Goal: Transaction & Acquisition: Purchase product/service

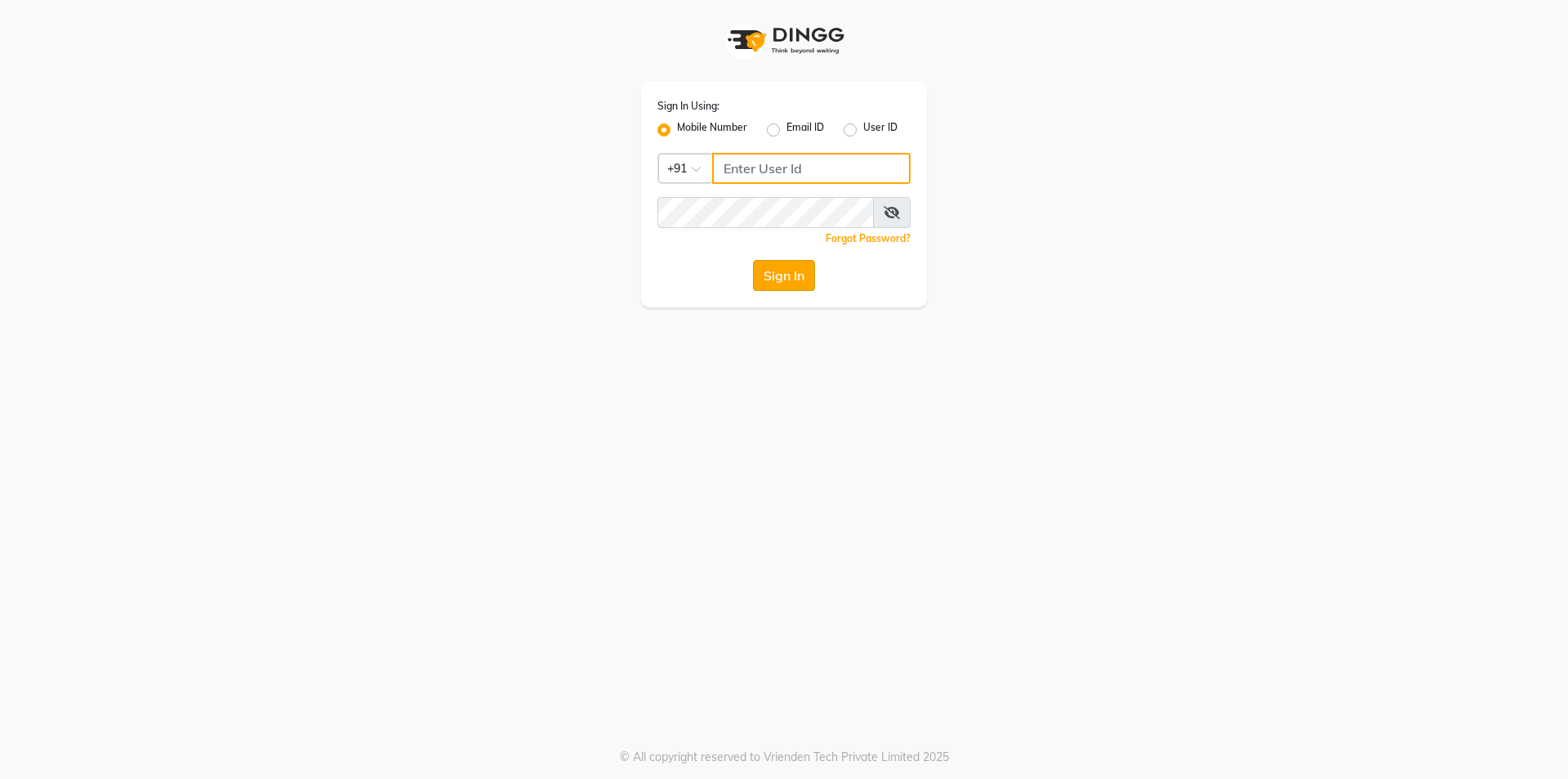
type input "9105819000"
click at [794, 281] on button "Sign In" at bounding box center [784, 275] width 62 height 31
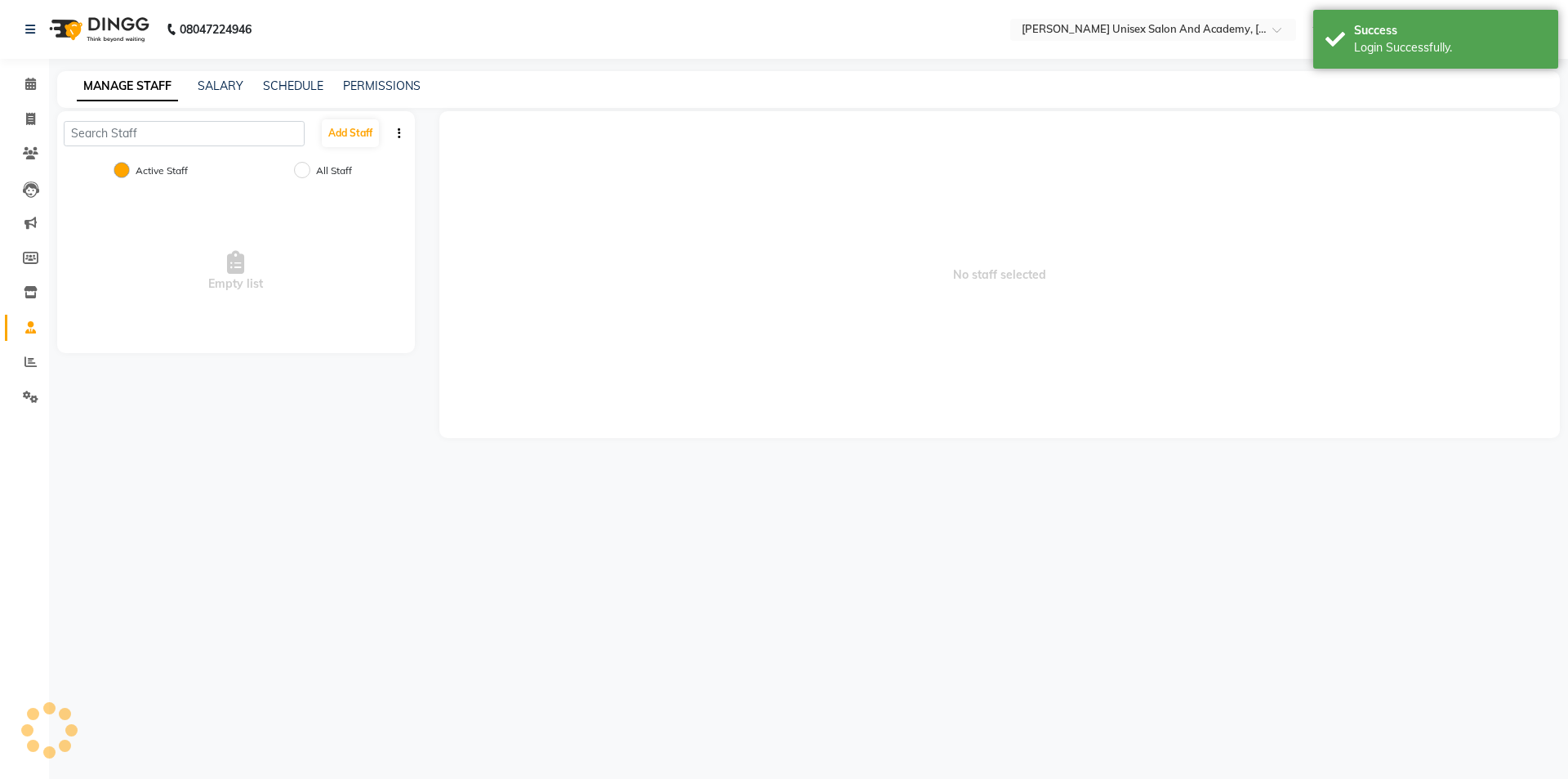
select select "en"
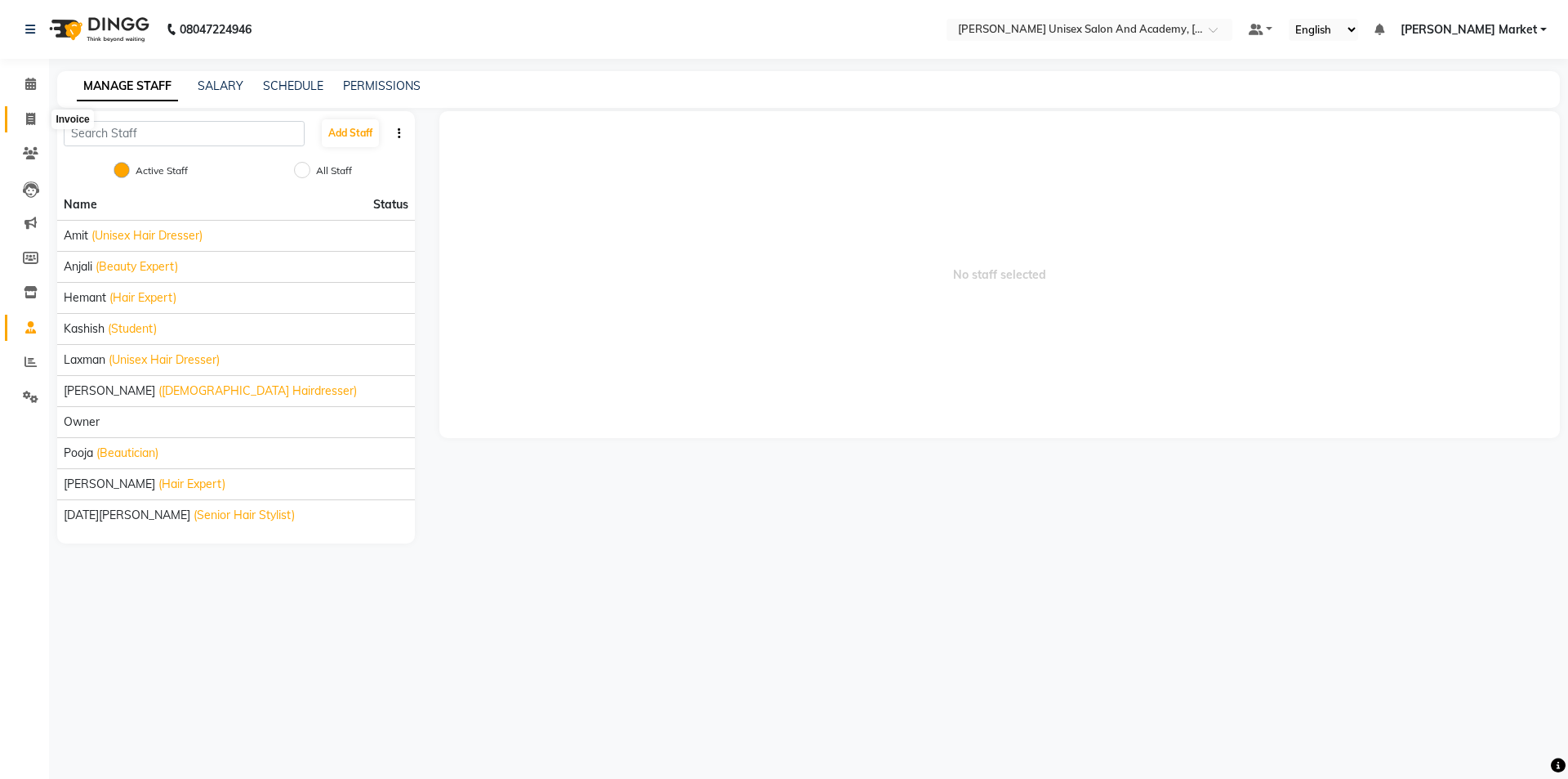
click at [32, 113] on icon at bounding box center [31, 118] width 9 height 12
select select "8060"
select select "service"
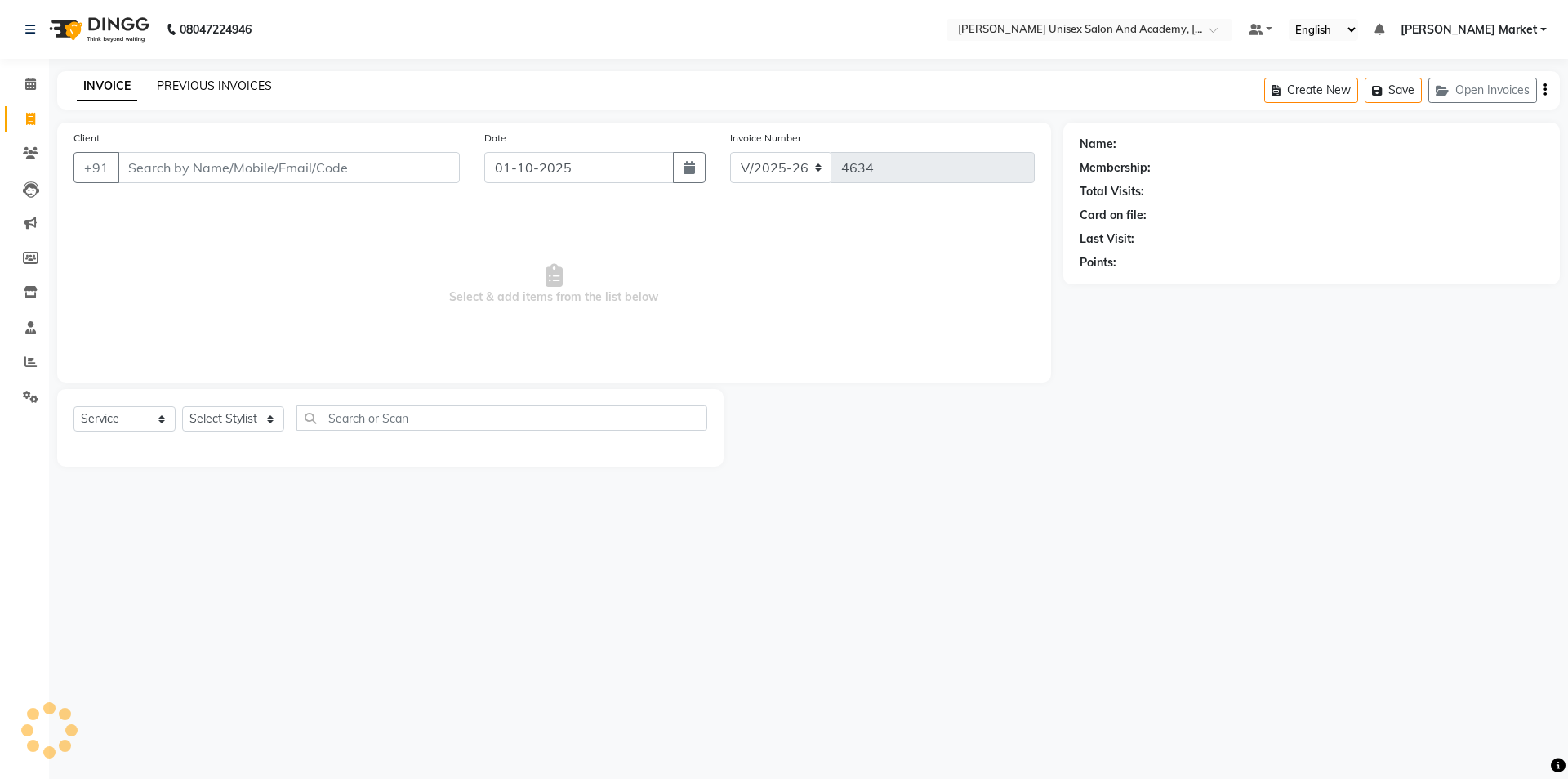
click at [228, 84] on link "PREVIOUS INVOICES" at bounding box center [214, 85] width 115 height 14
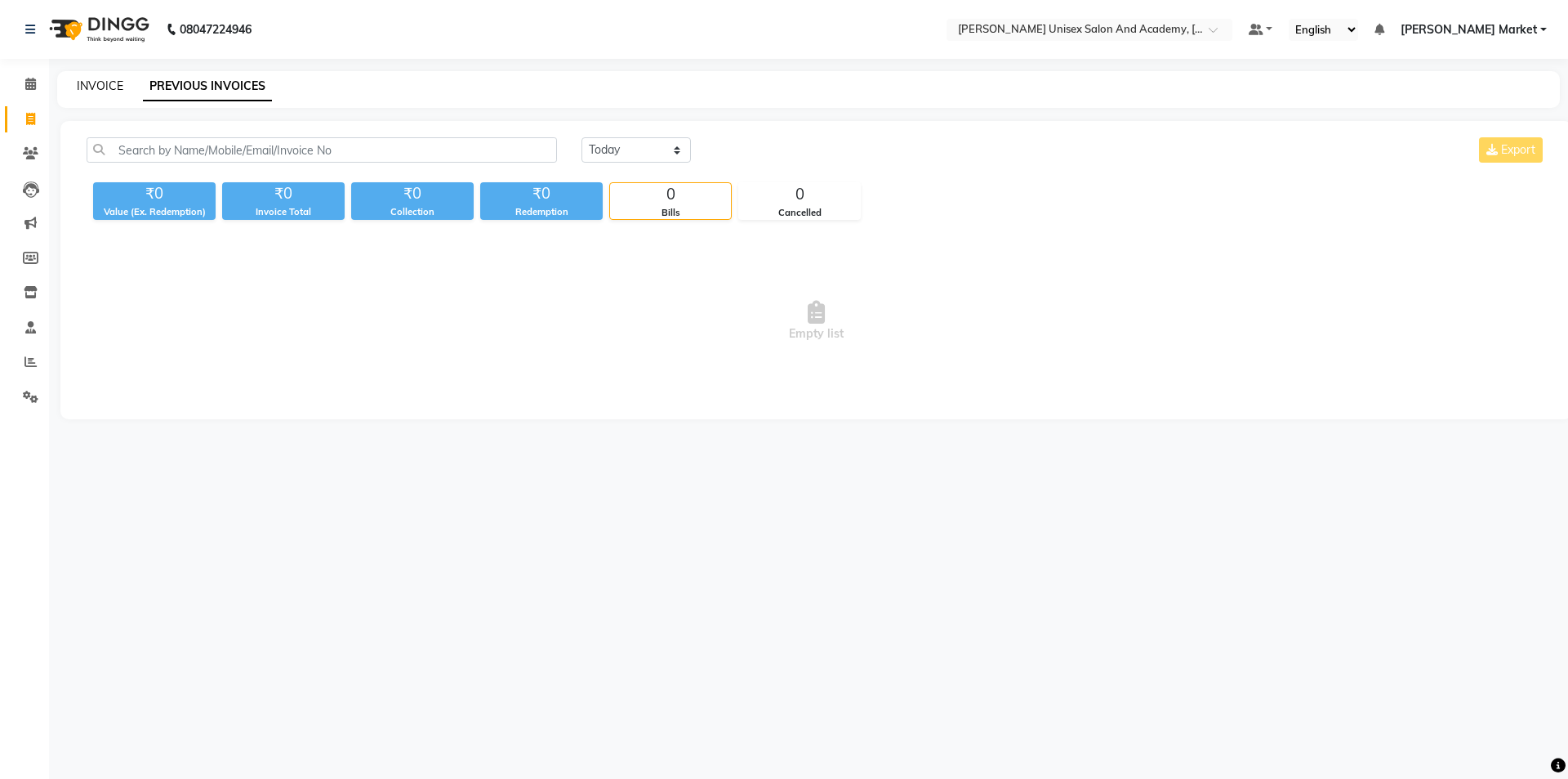
click at [112, 83] on link "INVOICE" at bounding box center [100, 85] width 47 height 14
select select "service"
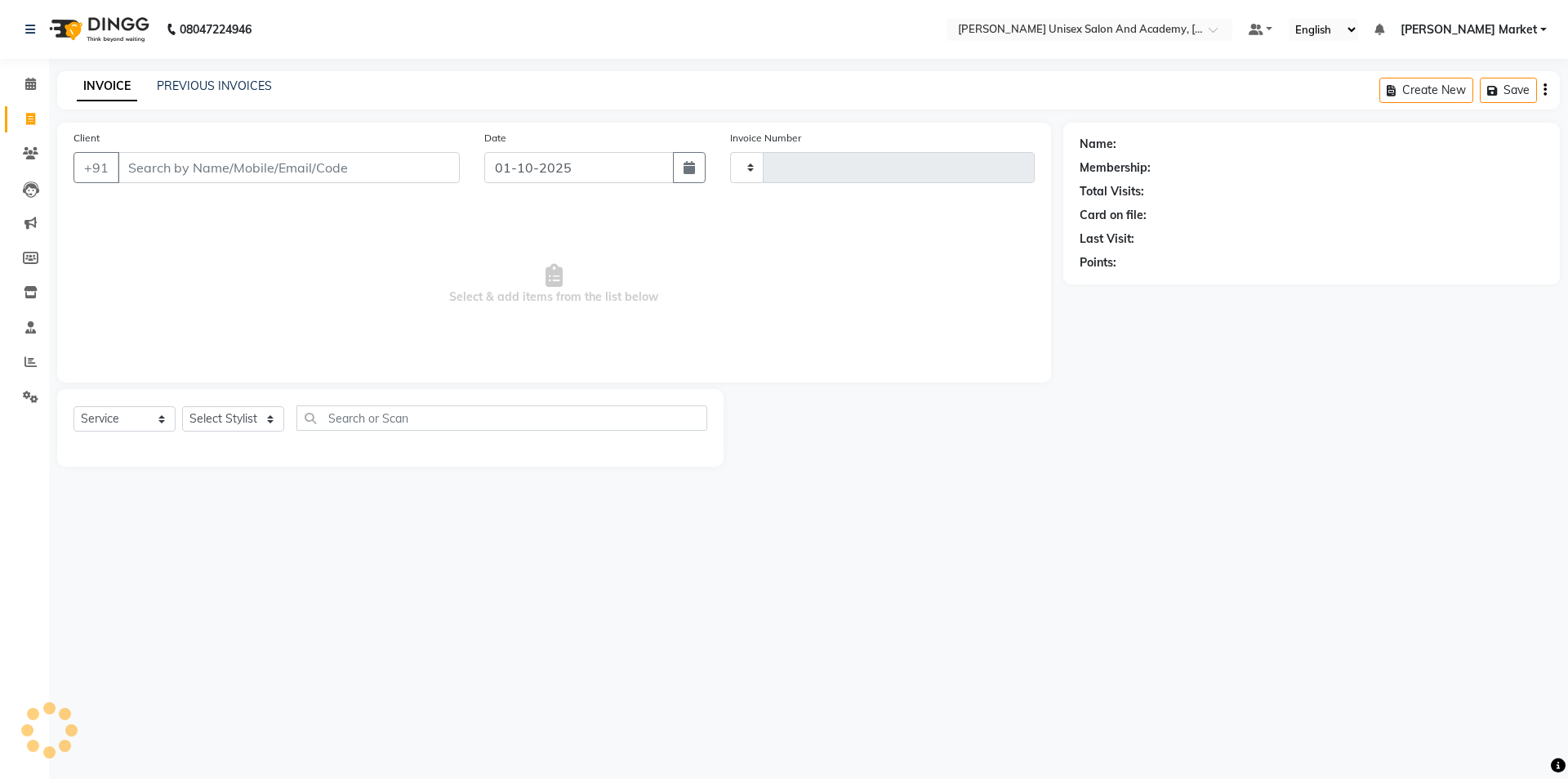
type input "4634"
select select "8060"
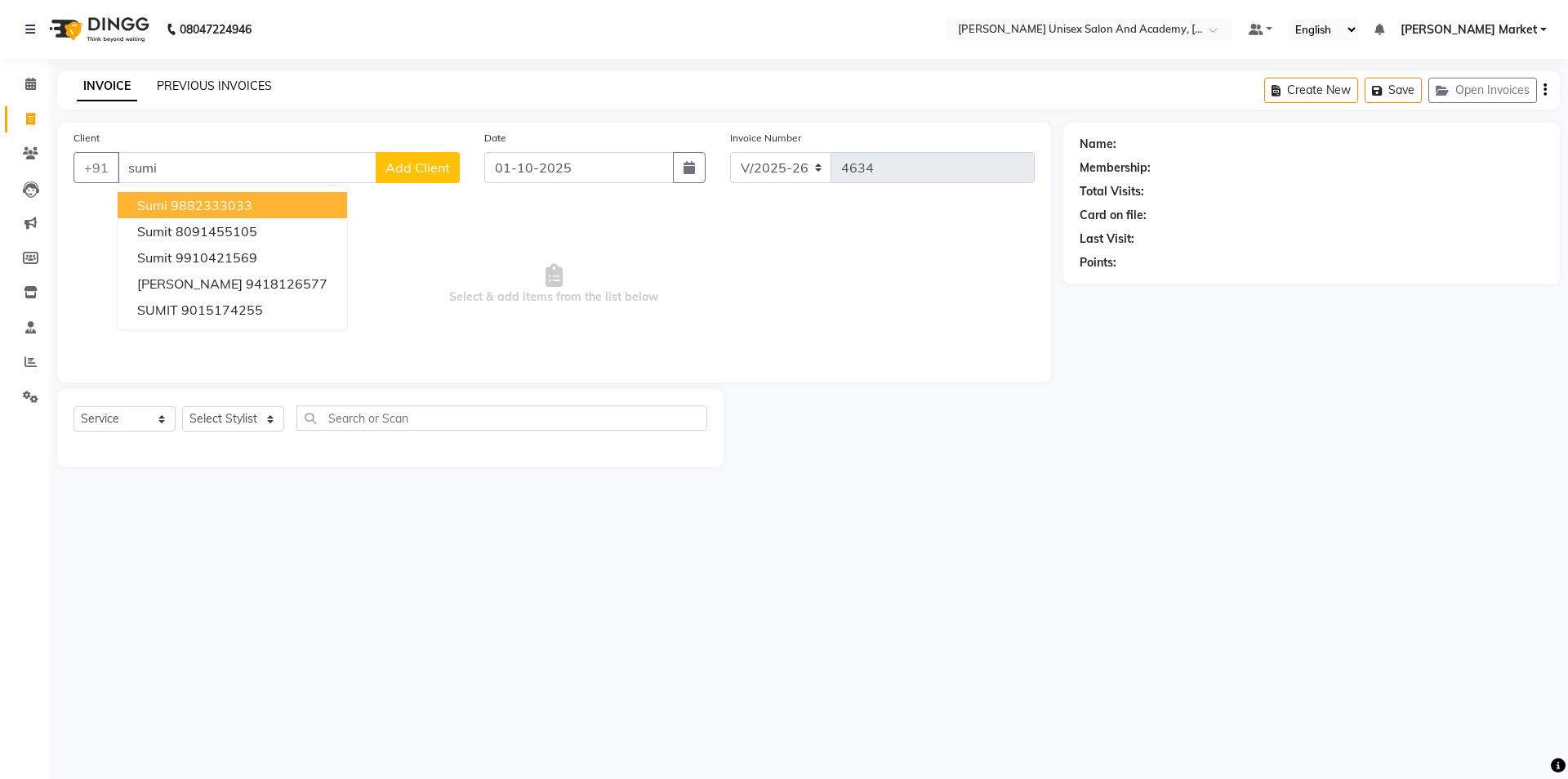
type input "sumi"
click at [226, 82] on link "PREVIOUS INVOICES" at bounding box center [214, 85] width 115 height 14
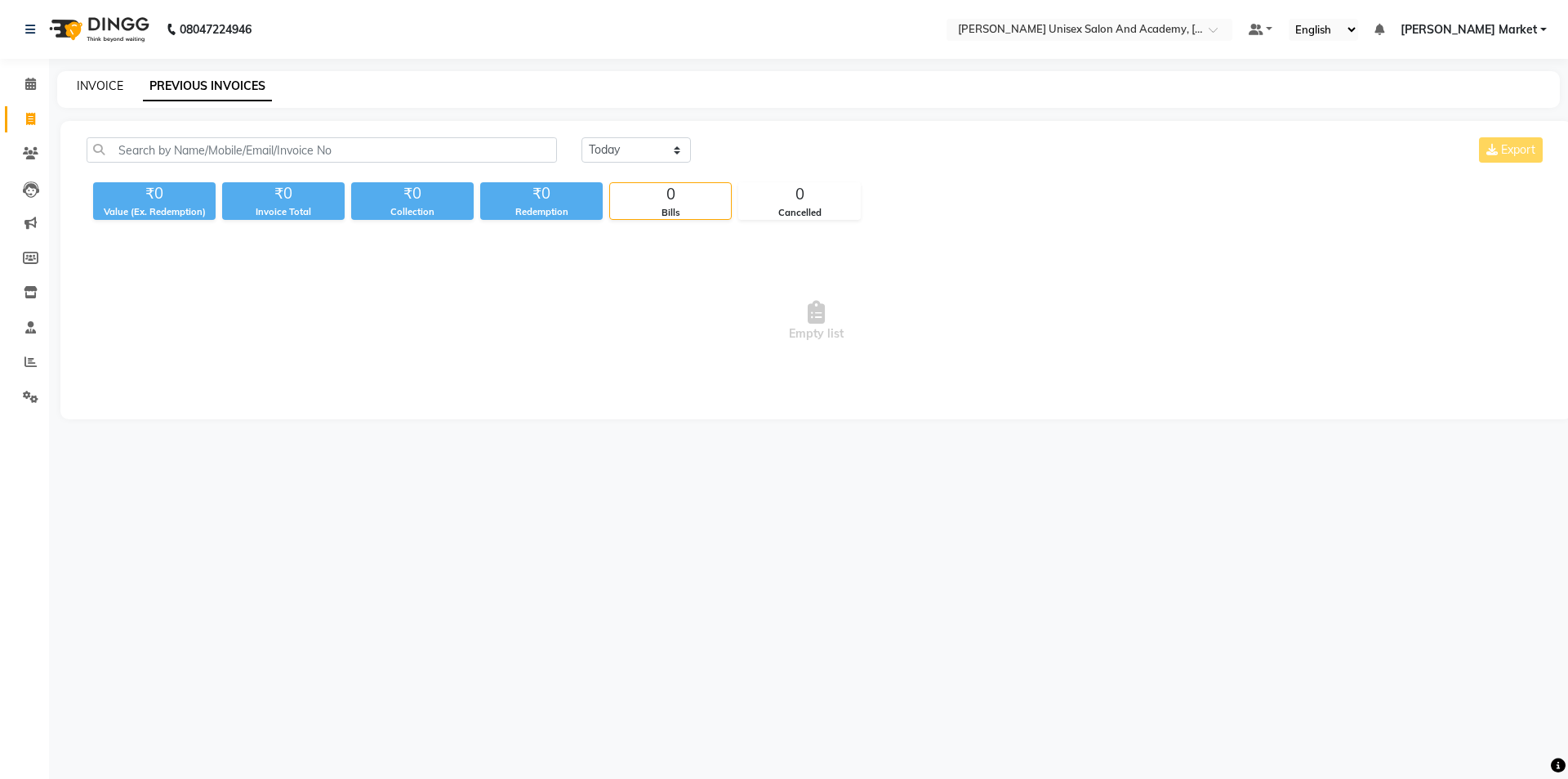
click at [89, 83] on link "INVOICE" at bounding box center [100, 85] width 47 height 14
select select "8060"
select select "service"
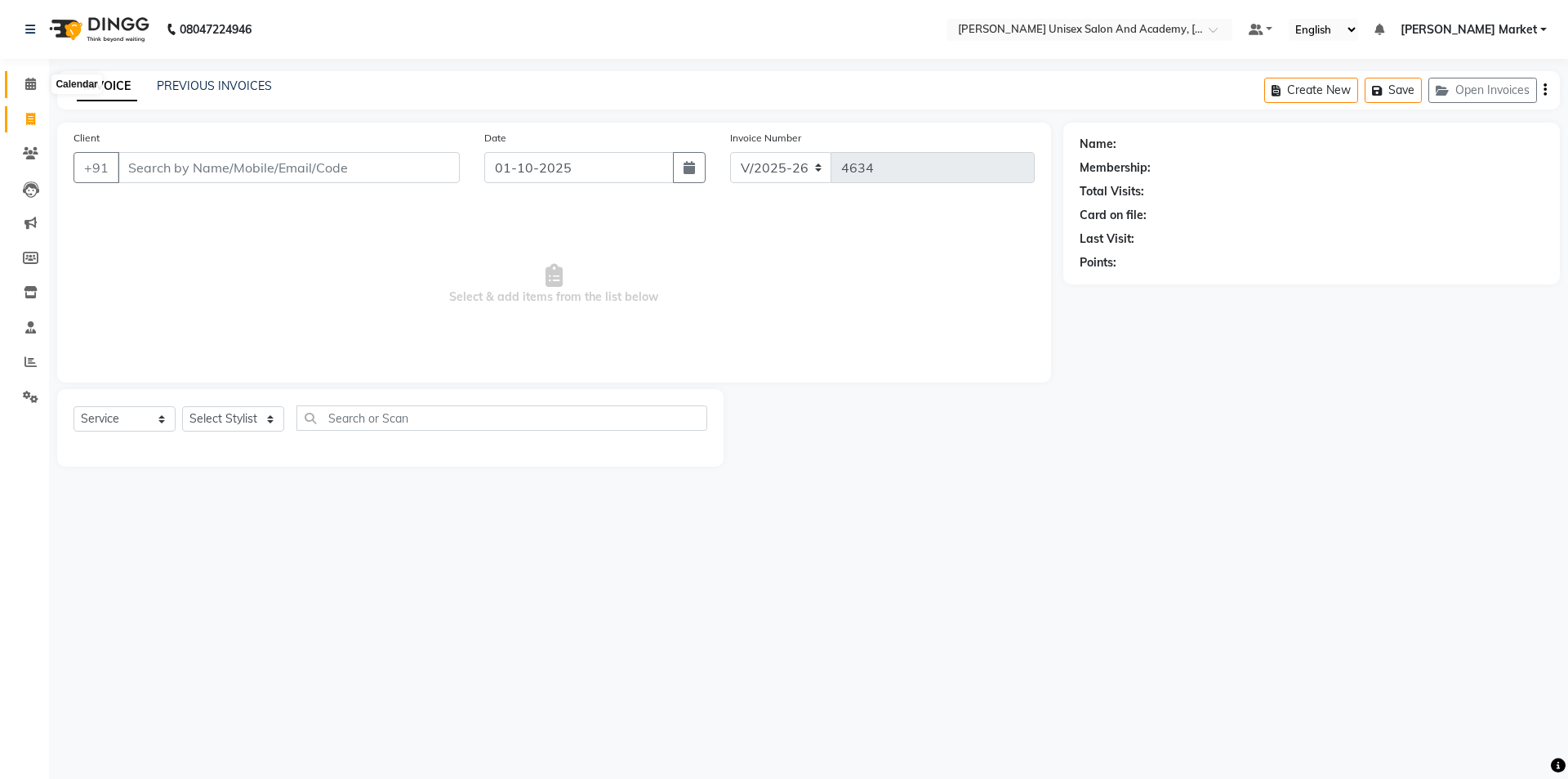
click at [31, 83] on icon at bounding box center [31, 83] width 10 height 12
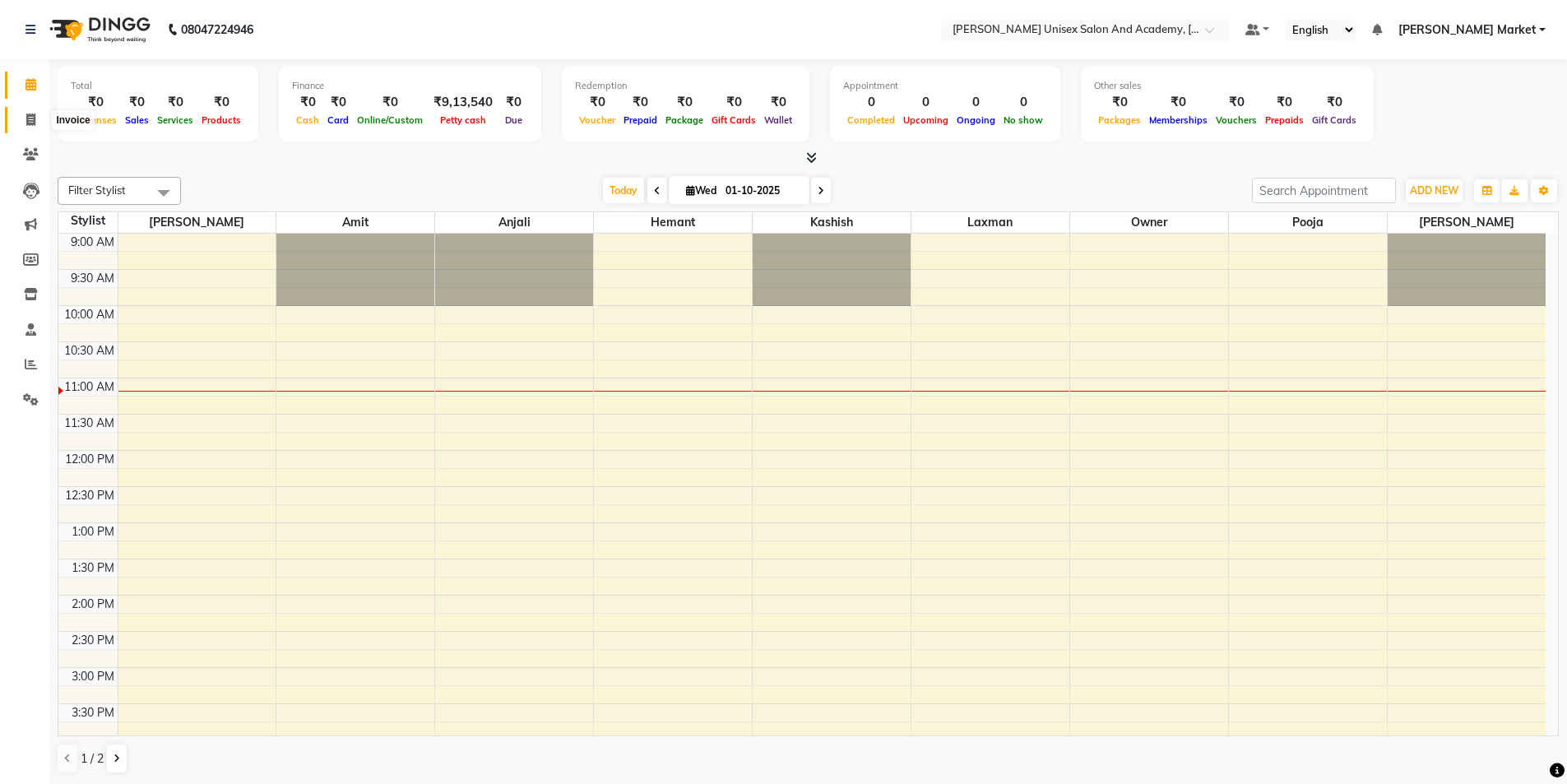
click at [30, 122] on icon at bounding box center [31, 119] width 9 height 12
select select "service"
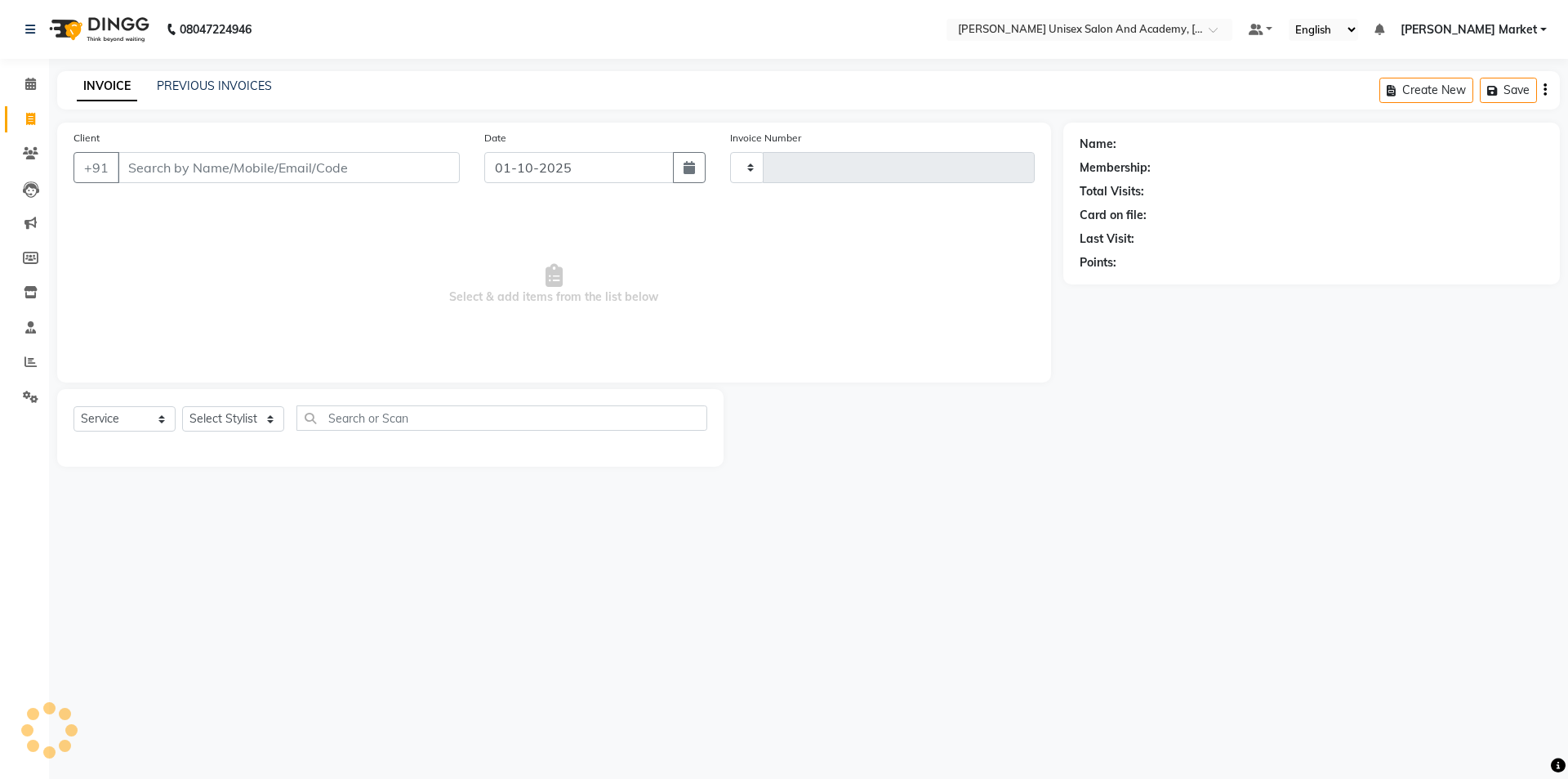
type input "4634"
select select "8060"
click at [147, 162] on input "Client" at bounding box center [289, 167] width 342 height 31
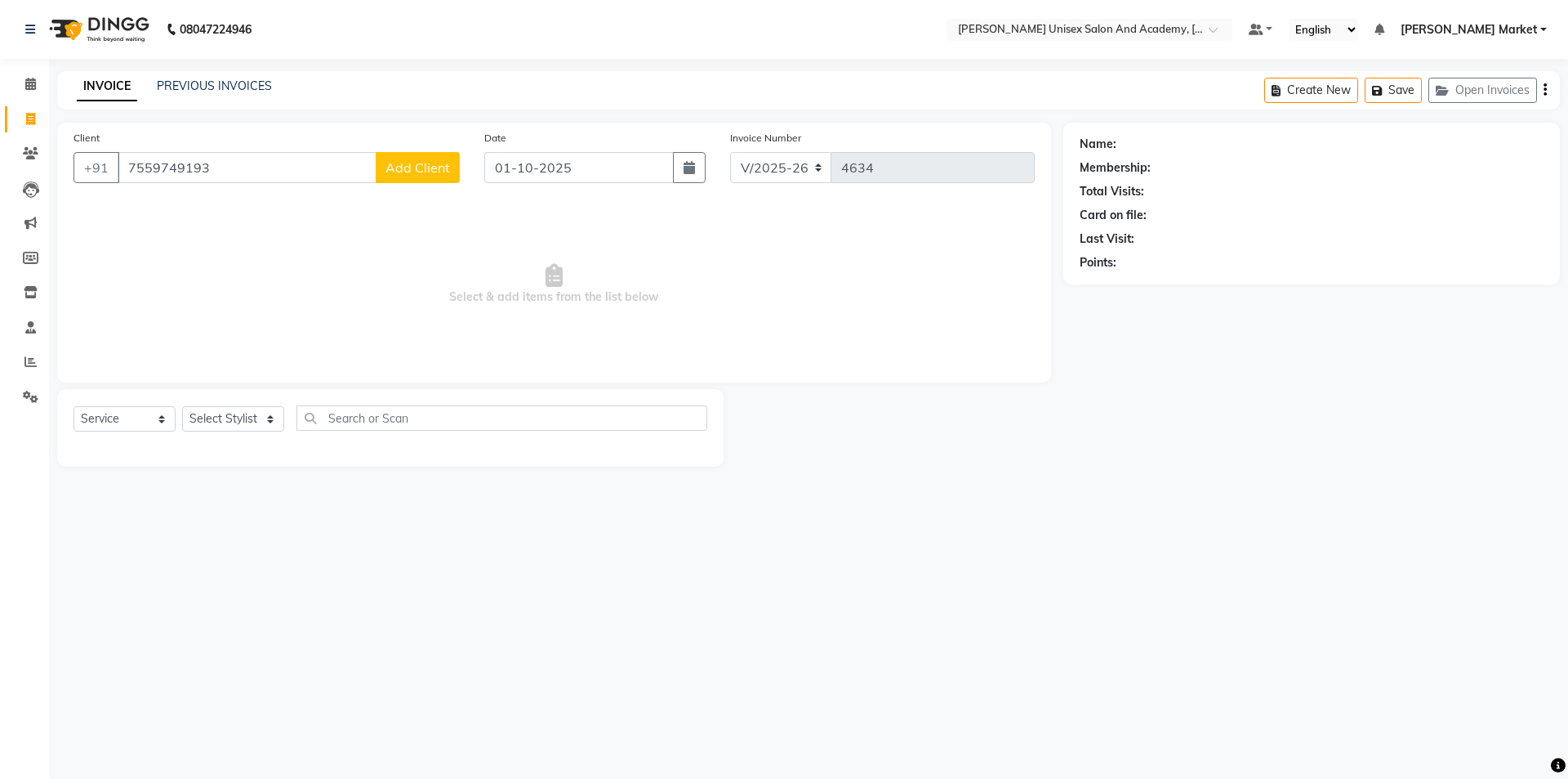
click at [129, 167] on input "7559749193" at bounding box center [247, 167] width 259 height 31
type input "7559749193"
click at [423, 161] on span "Add Client" at bounding box center [418, 167] width 65 height 16
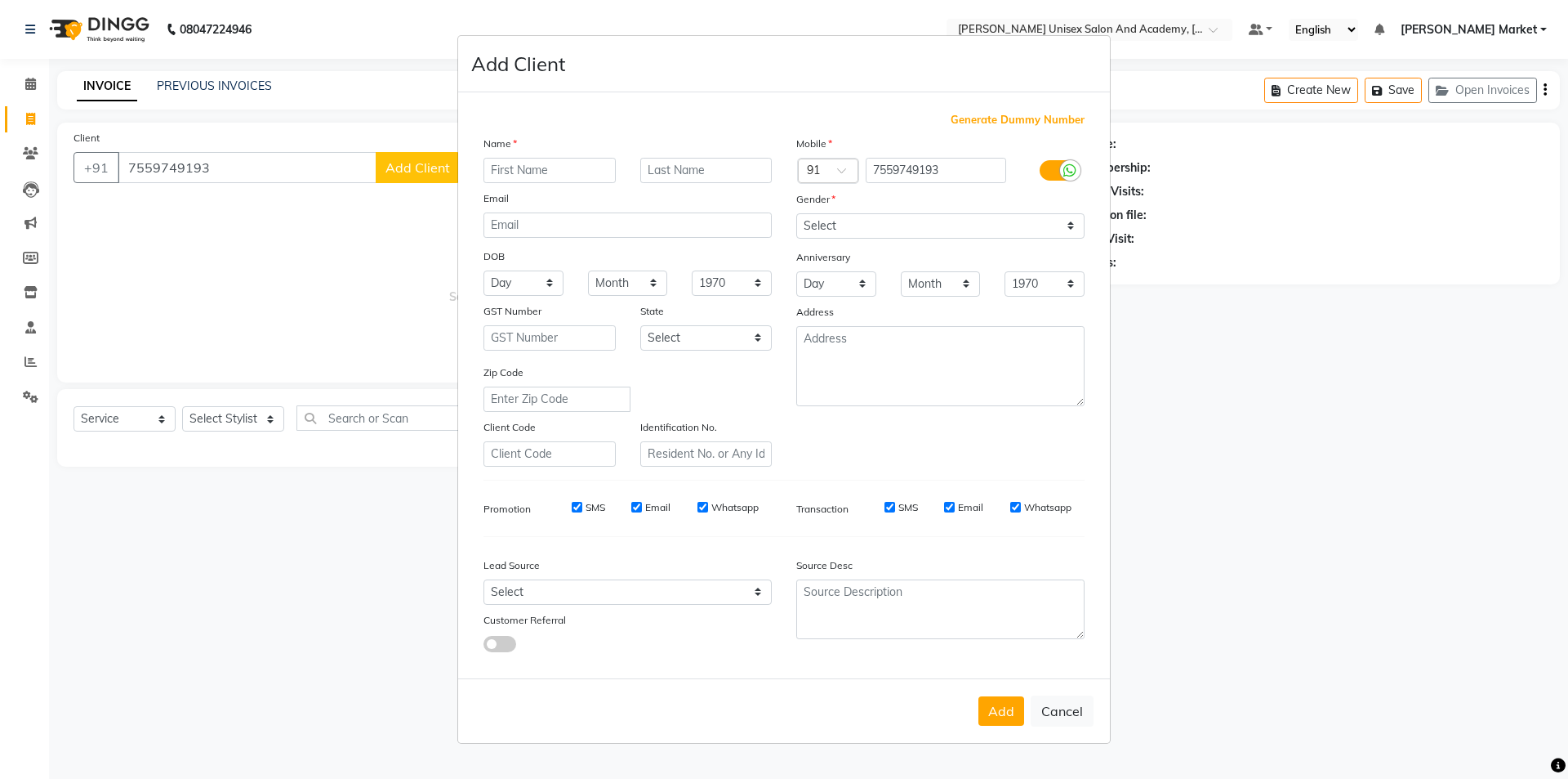
click at [510, 163] on input "text" at bounding box center [549, 170] width 132 height 26
type input "preeti"
click at [676, 163] on input "text" at bounding box center [706, 170] width 132 height 26
type input "[PERSON_NAME]"
click at [856, 219] on select "Select [DEMOGRAPHIC_DATA] [DEMOGRAPHIC_DATA] Other Prefer Not To Say" at bounding box center [941, 226] width 289 height 26
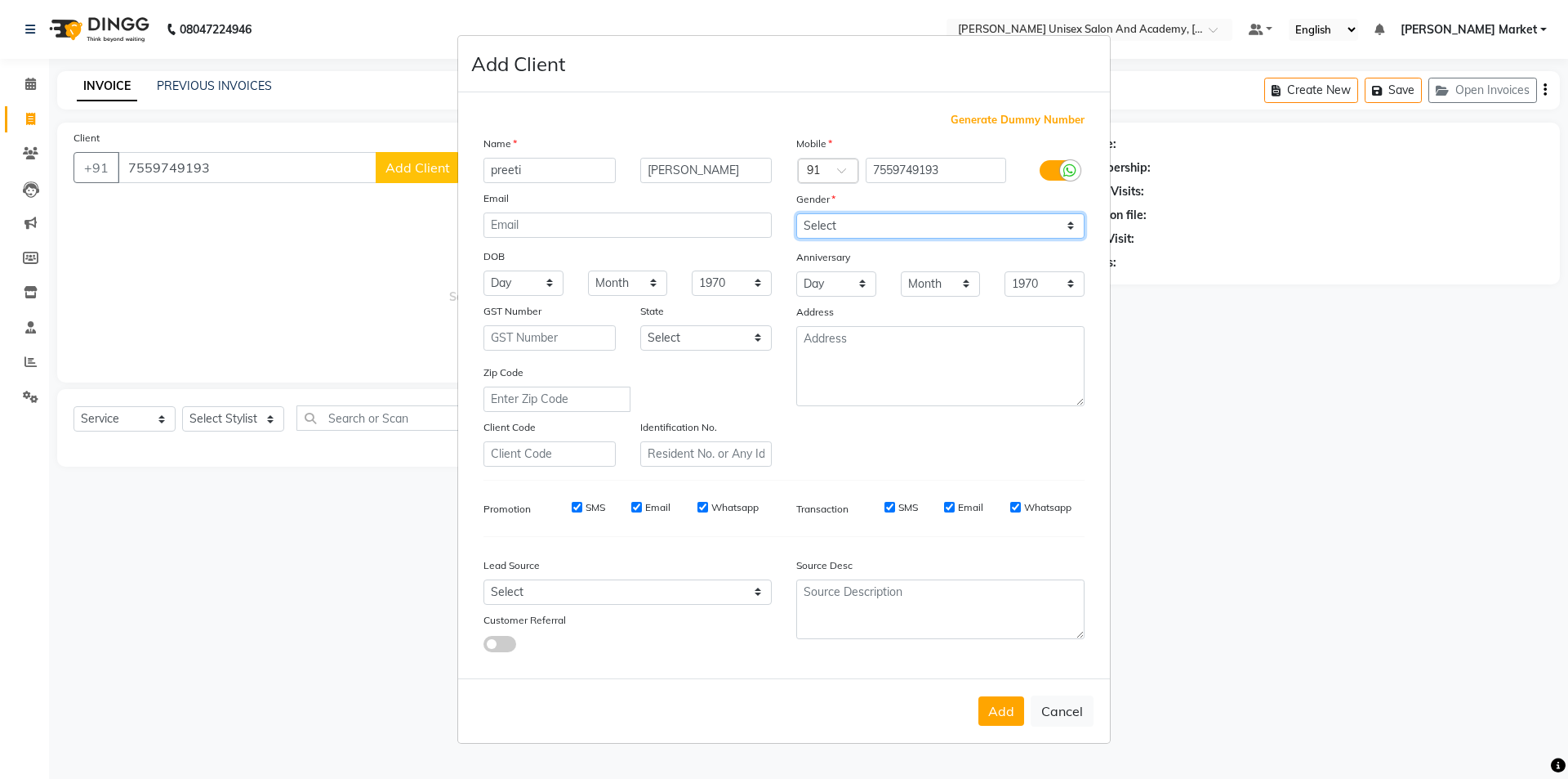
select select "[DEMOGRAPHIC_DATA]"
click at [797, 213] on select "Select [DEMOGRAPHIC_DATA] [DEMOGRAPHIC_DATA] Other Prefer Not To Say" at bounding box center [941, 226] width 289 height 26
click at [1001, 710] on button "Add" at bounding box center [1002, 711] width 46 height 30
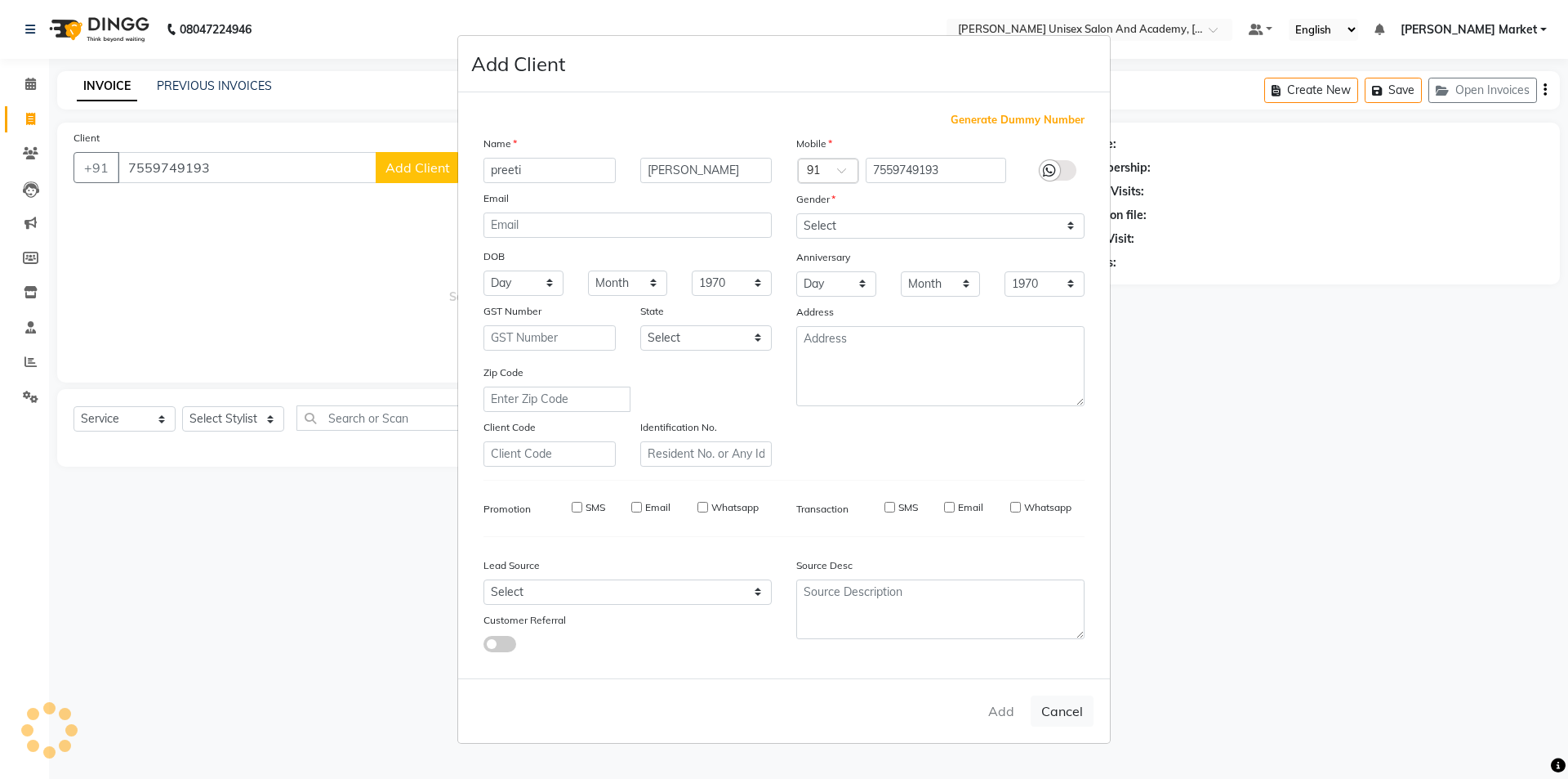
select select
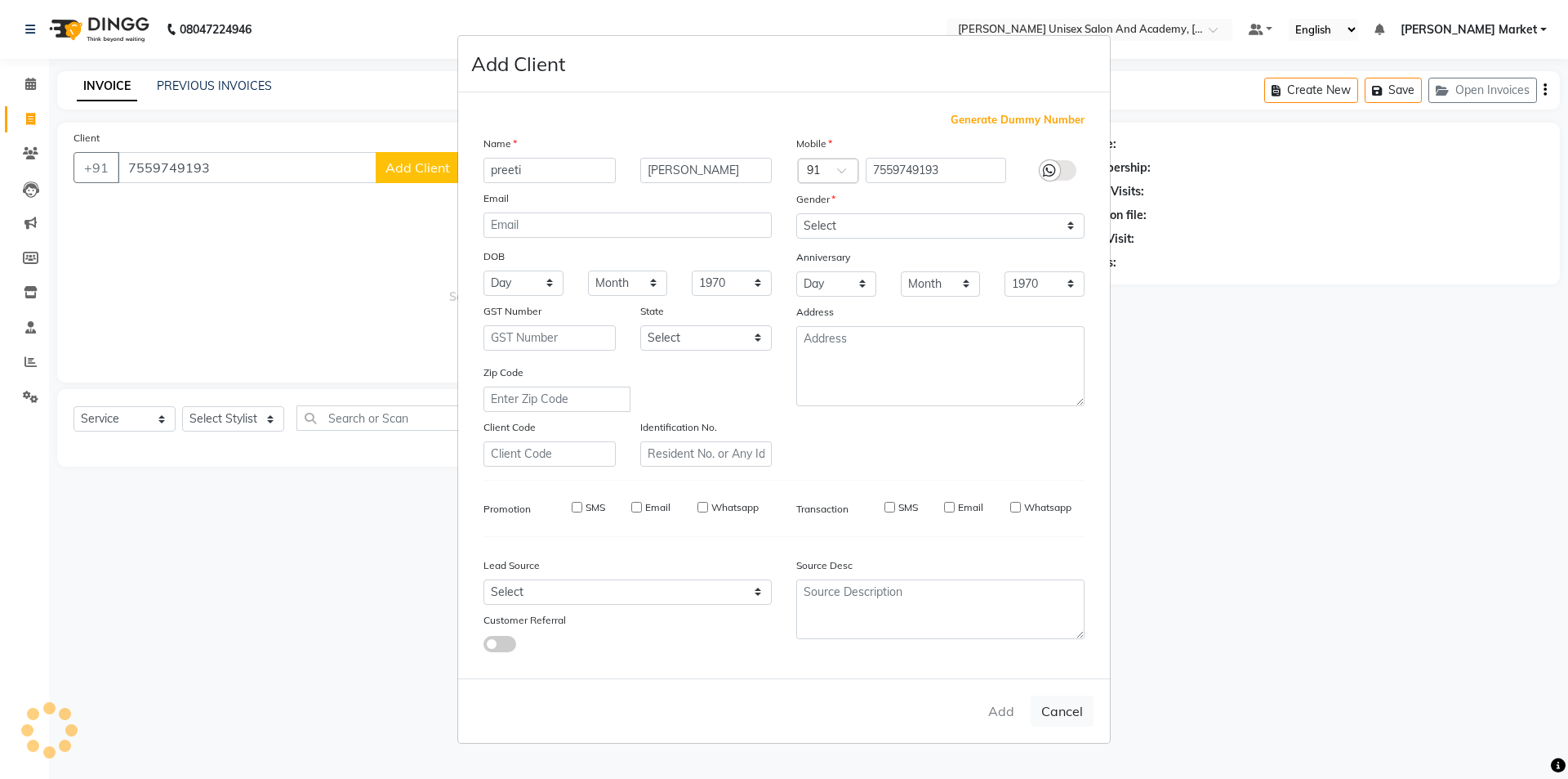
select select
checkbox input "false"
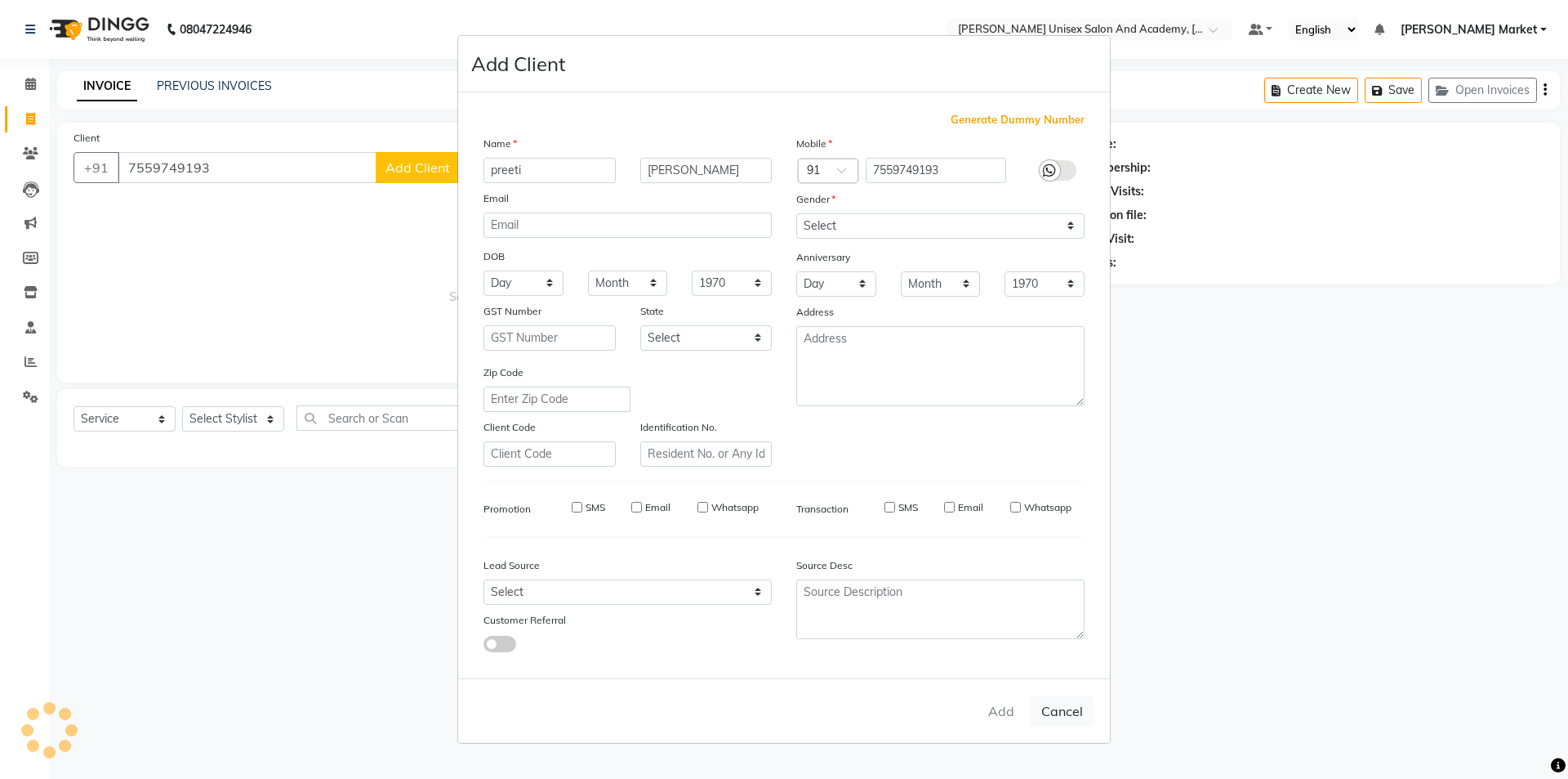
checkbox input "false"
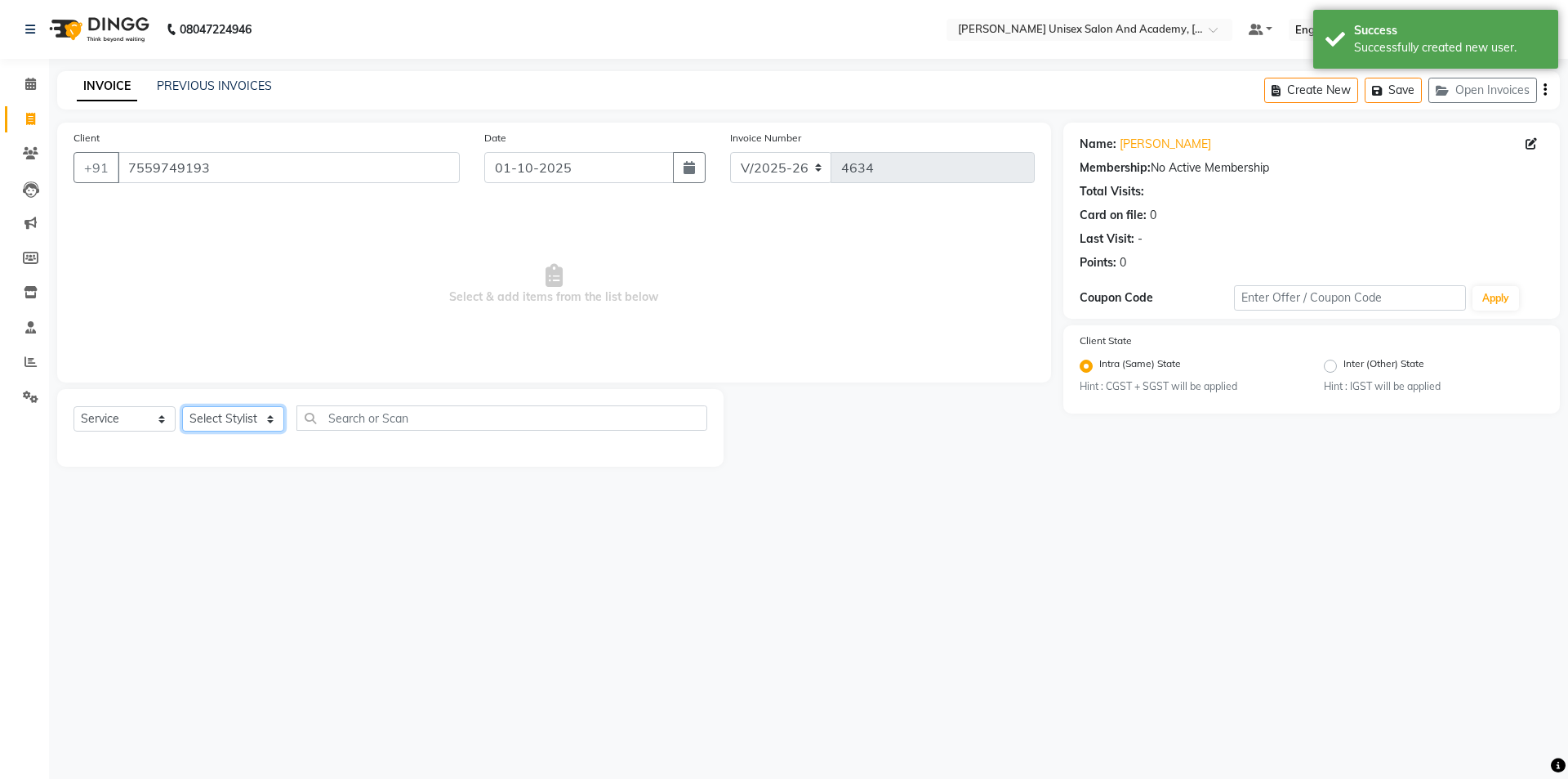
click at [245, 408] on select "Select Stylist Amit anjali hemant [PERSON_NAME] [PERSON_NAME] owner pooja [PERS…" at bounding box center [233, 419] width 102 height 26
select select "73416"
click at [182, 406] on select "Select Stylist Amit anjali hemant [PERSON_NAME] [PERSON_NAME] owner pooja [PERS…" at bounding box center [233, 419] width 102 height 26
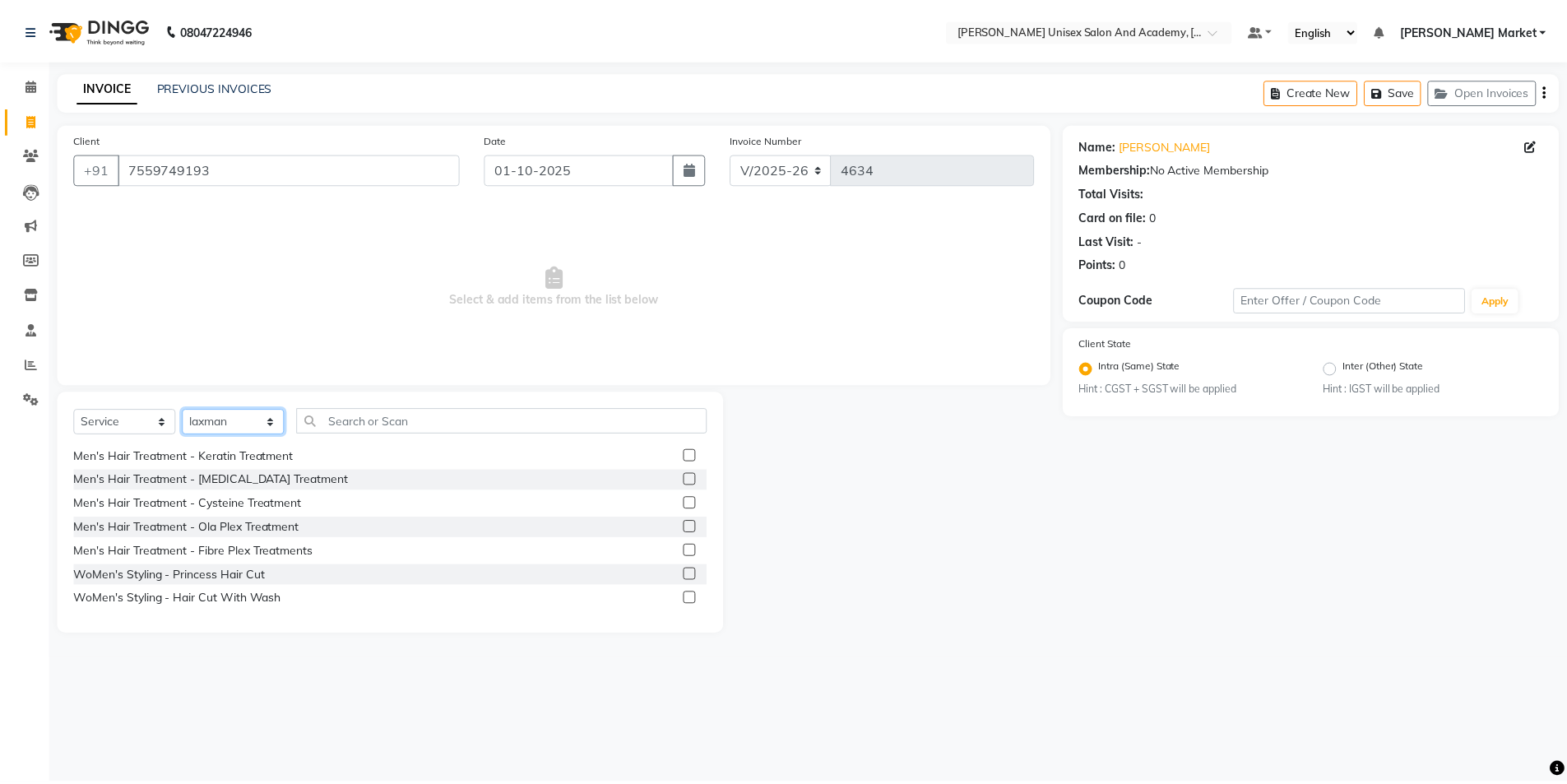
scroll to position [494, 0]
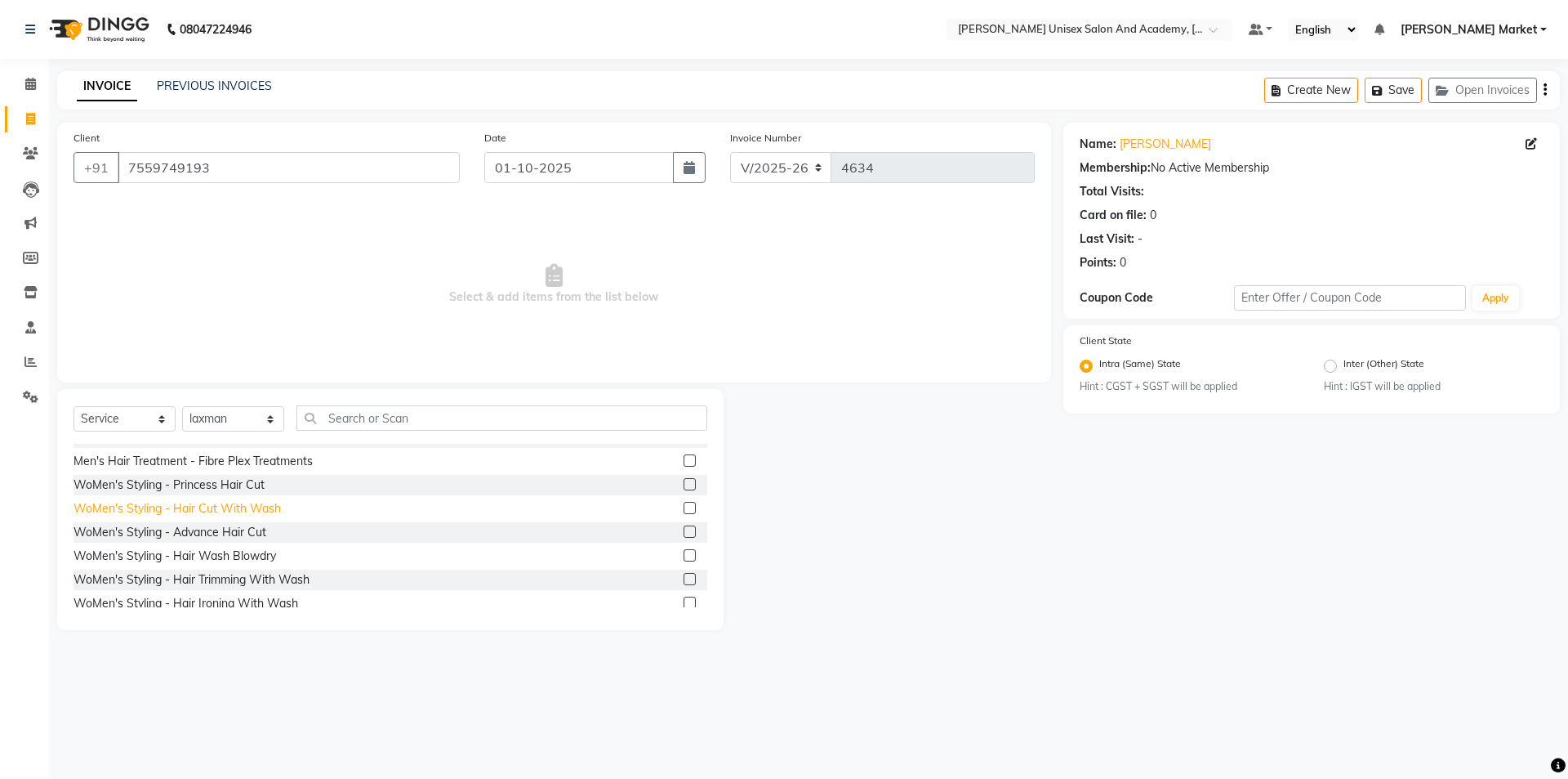
click at [184, 510] on div "WoMen's Styling - Hair Cut With Wash" at bounding box center [177, 508] width 208 height 17
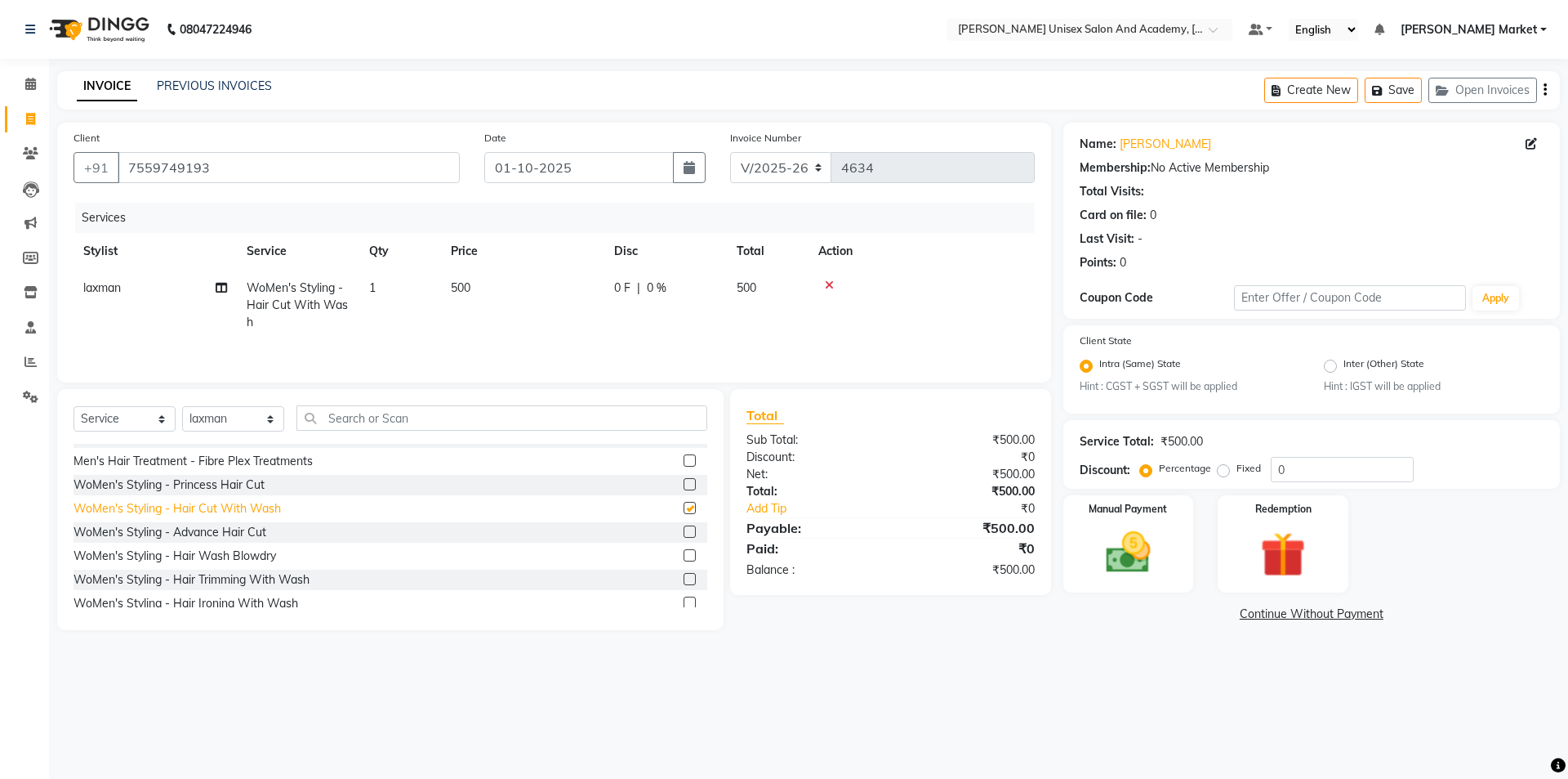
checkbox input "false"
click at [1134, 514] on label "Manual Payment" at bounding box center [1129, 507] width 82 height 15
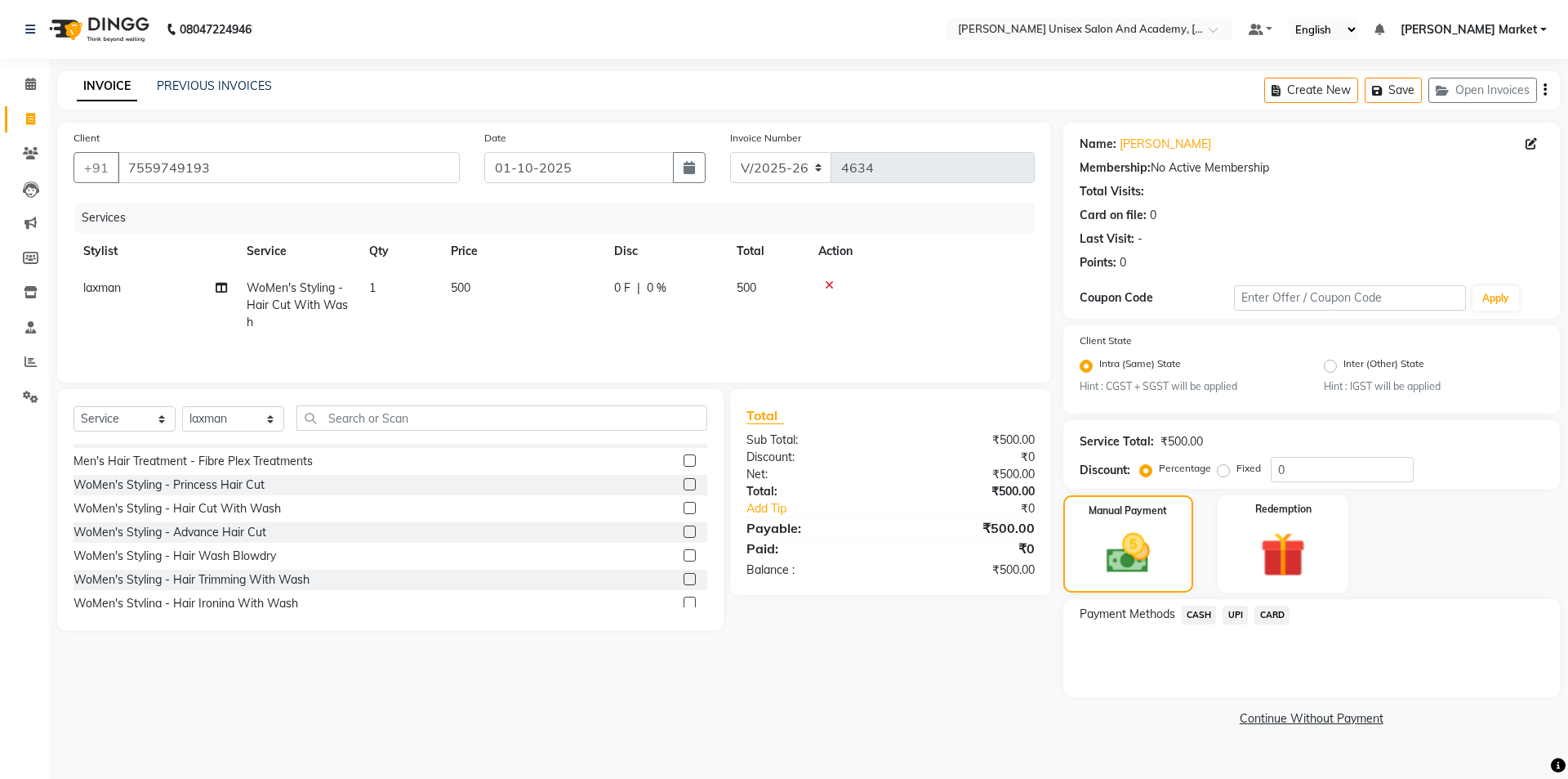
click at [1199, 616] on span "CASH" at bounding box center [1199, 615] width 35 height 19
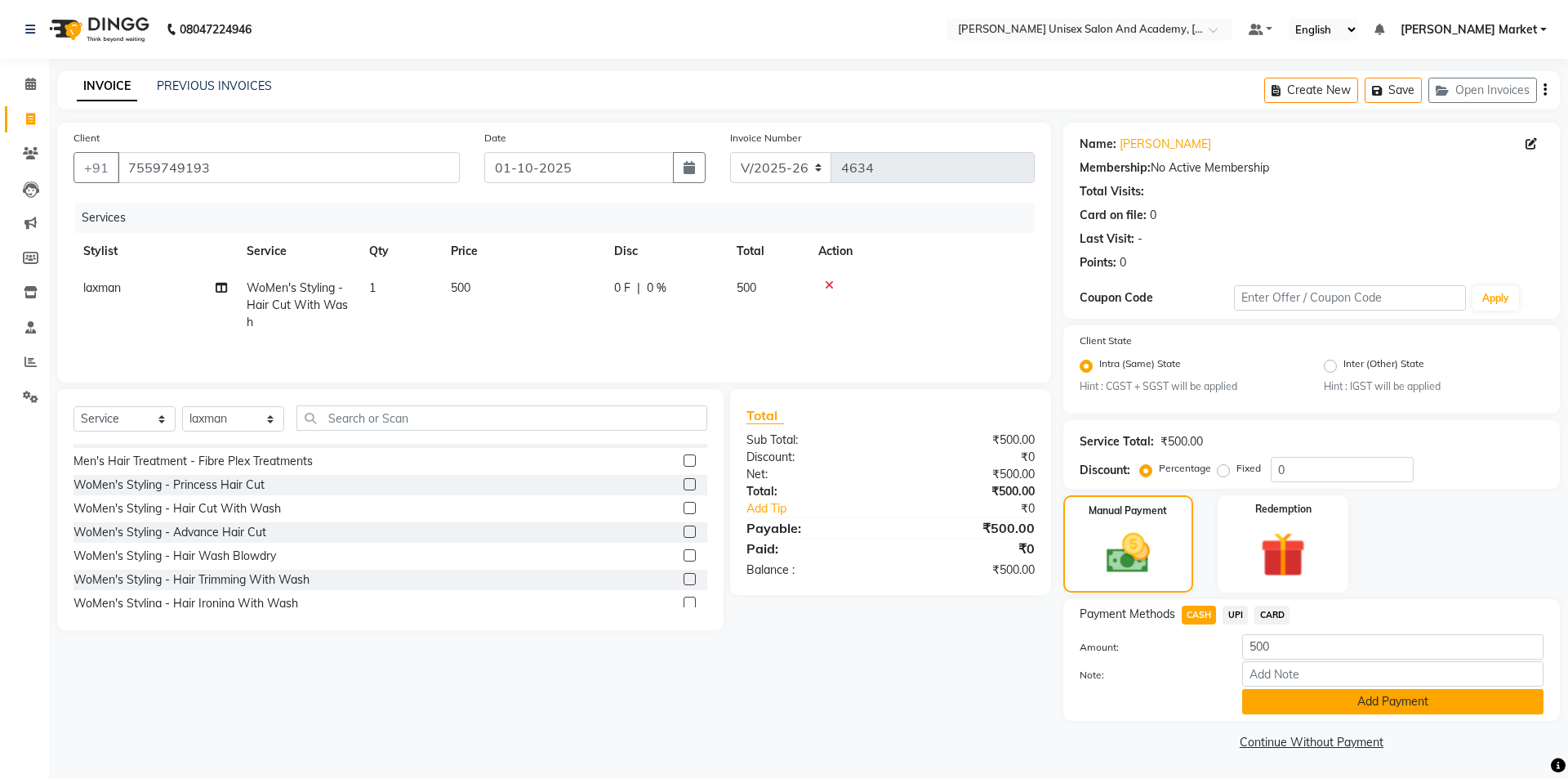
click at [1317, 699] on button "Add Payment" at bounding box center [1393, 702] width 301 height 26
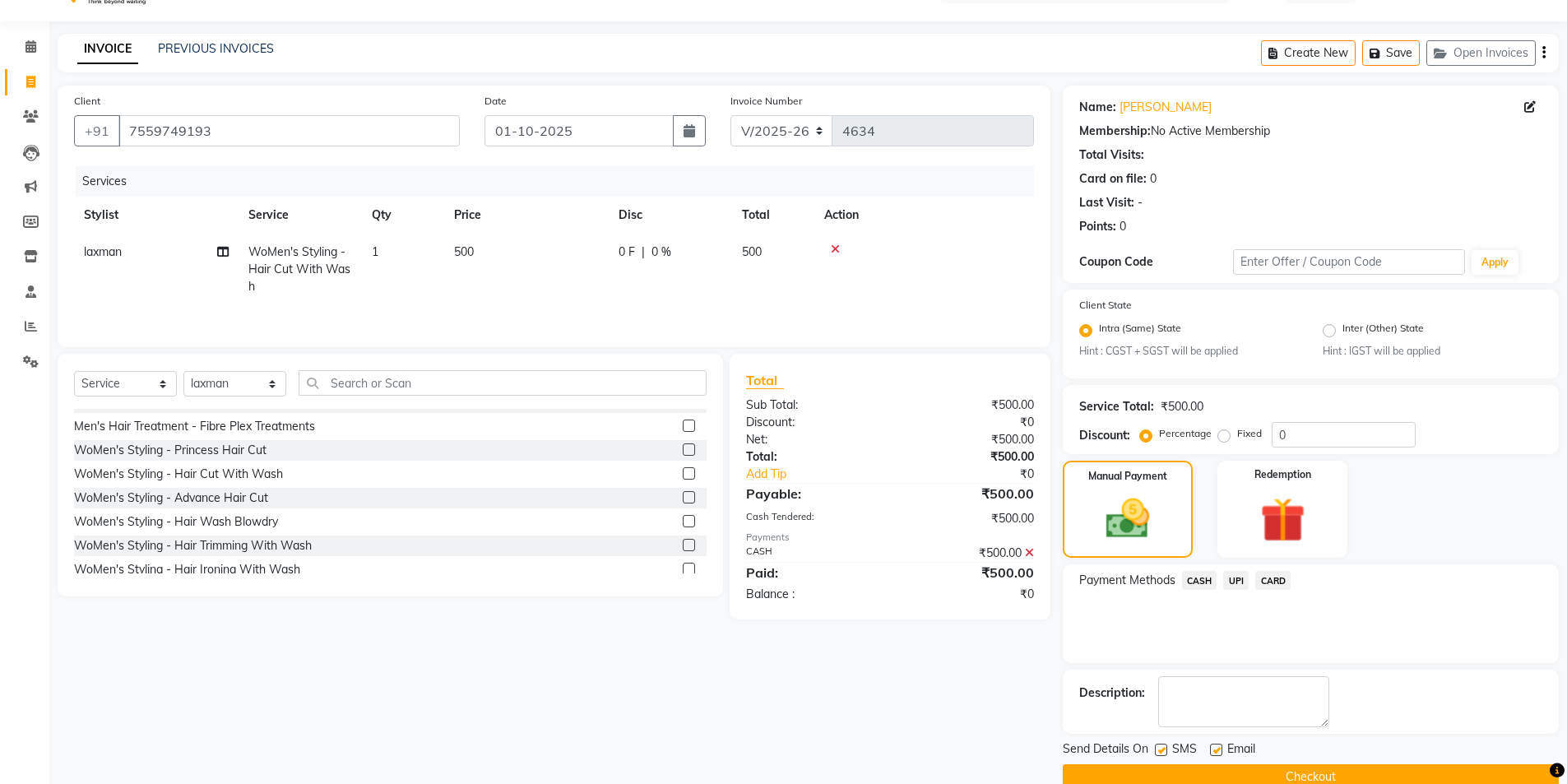
scroll to position [69, 0]
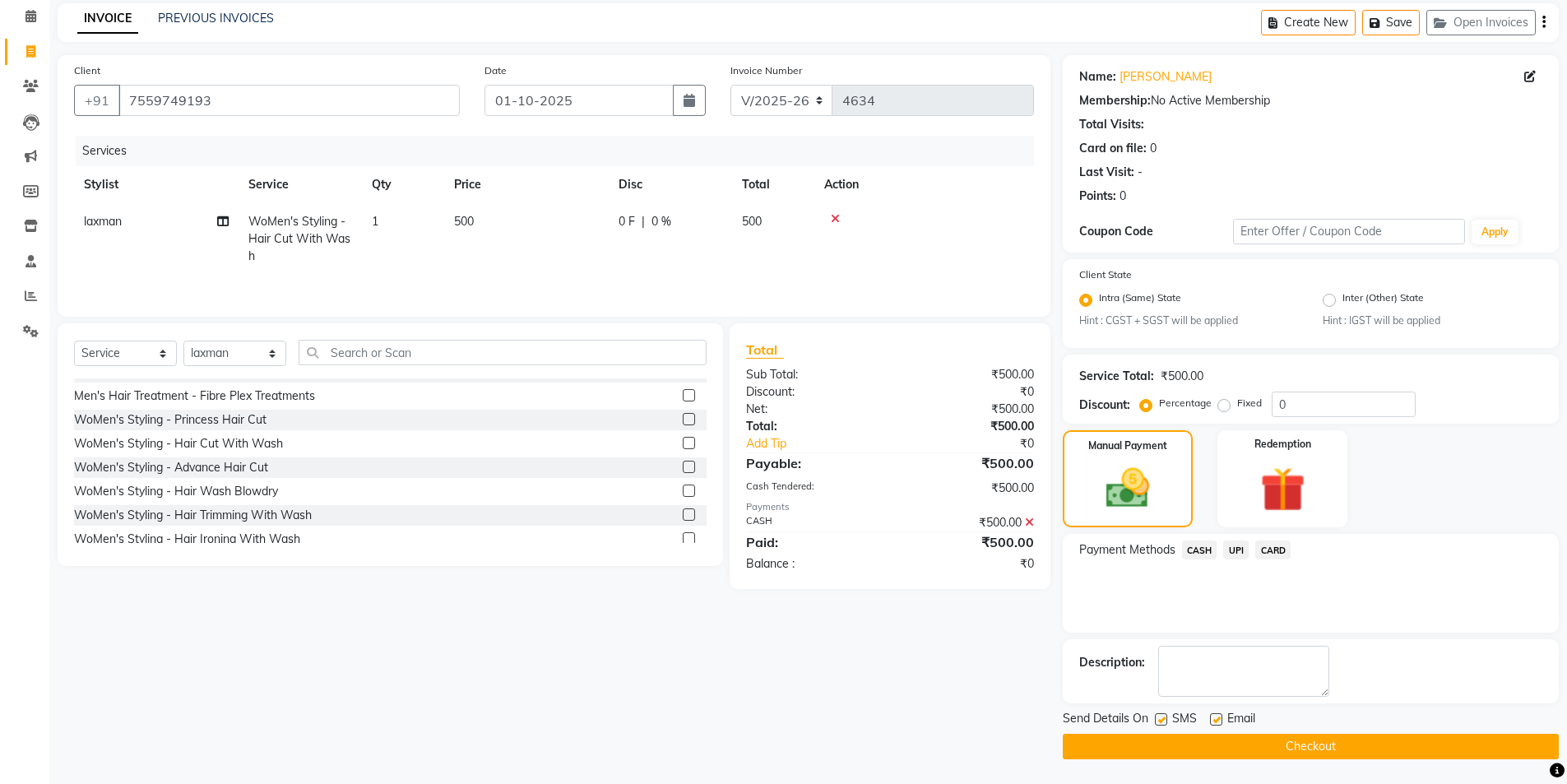
click at [1298, 742] on button "Checkout" at bounding box center [1311, 746] width 496 height 26
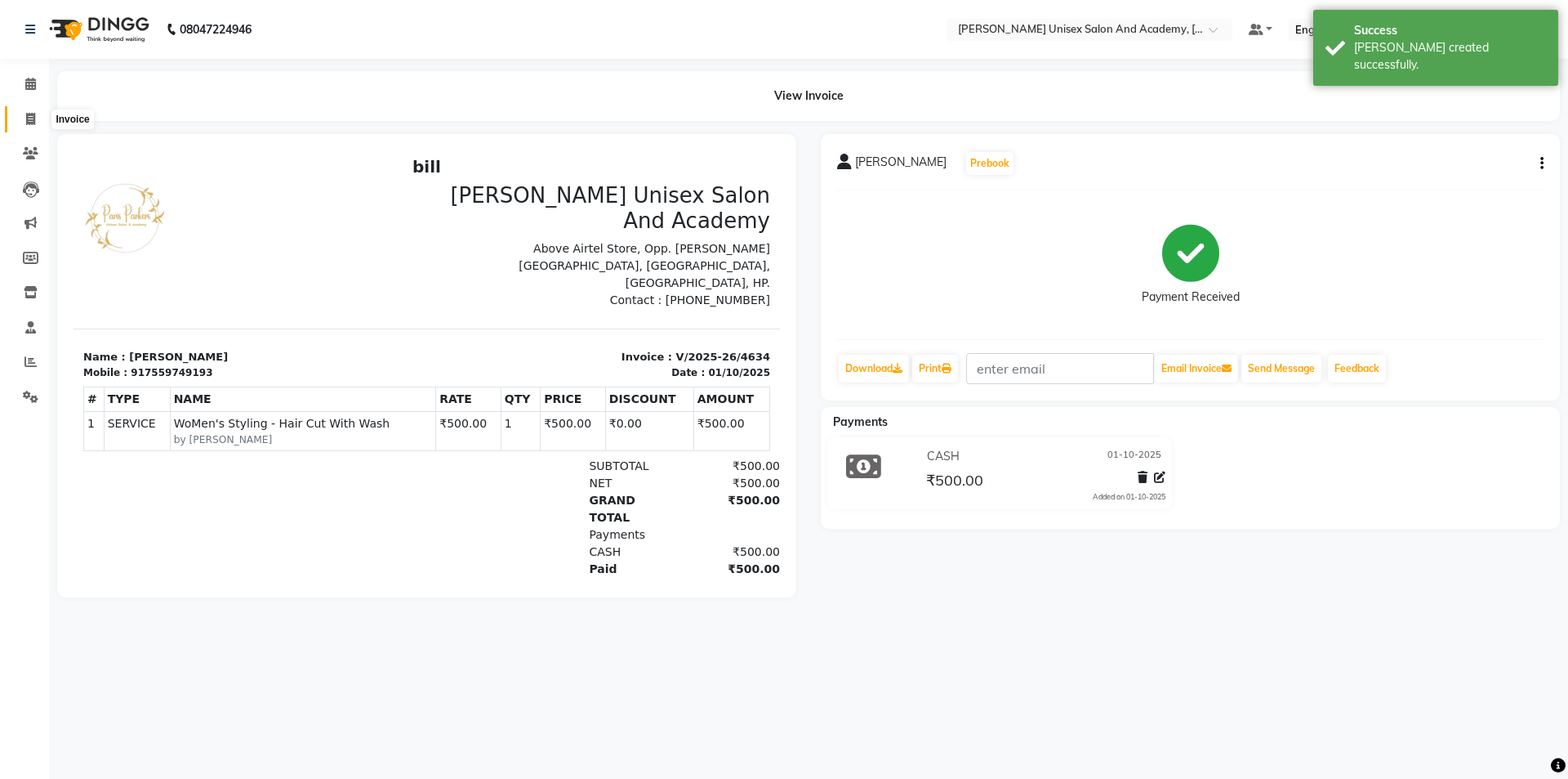
click at [35, 112] on span at bounding box center [31, 120] width 29 height 19
select select "8060"
select select "service"
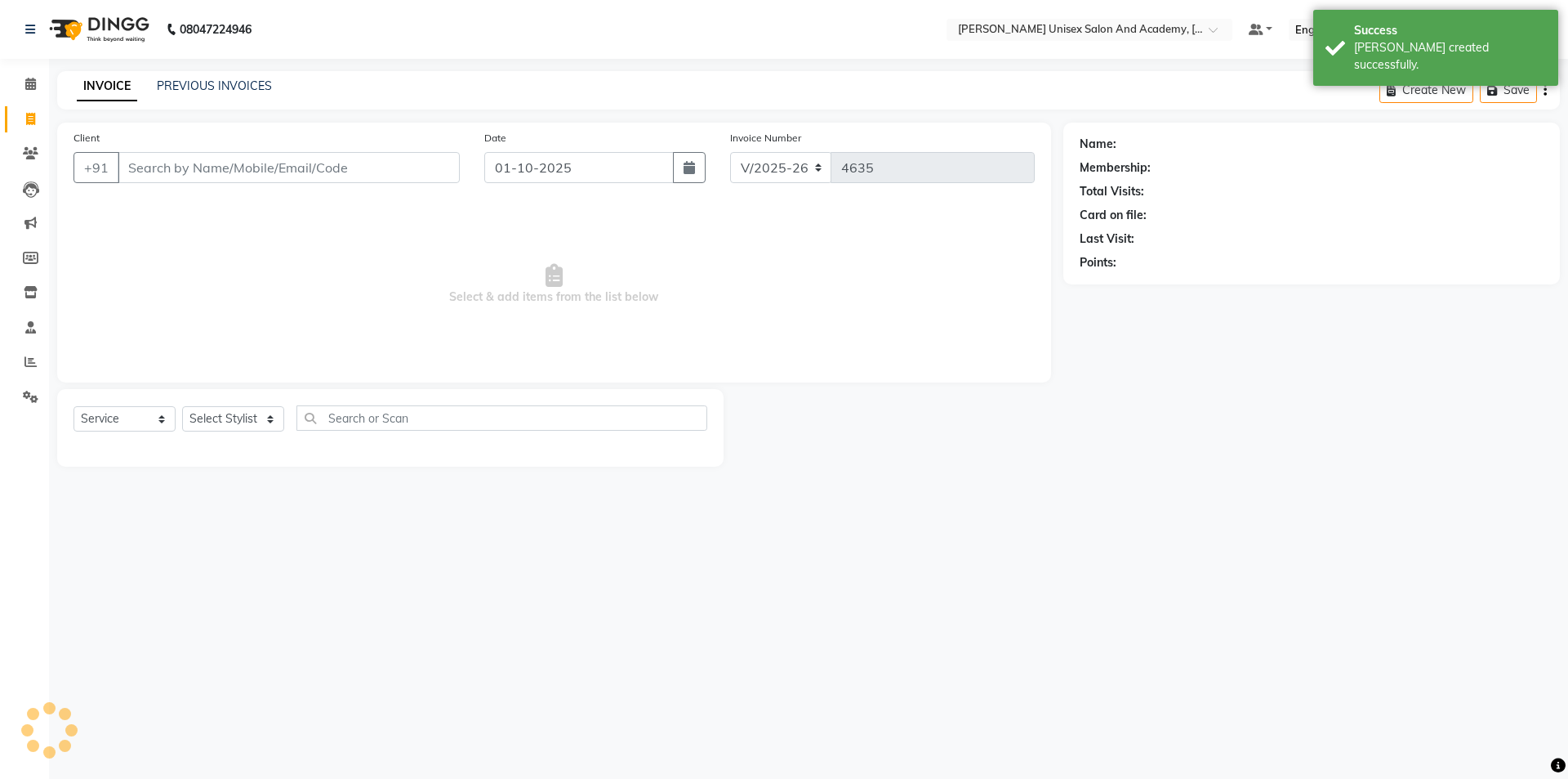
click at [28, 115] on icon at bounding box center [31, 118] width 9 height 12
select select "8060"
select select "service"
